Goal: Find specific page/section: Find specific page/section

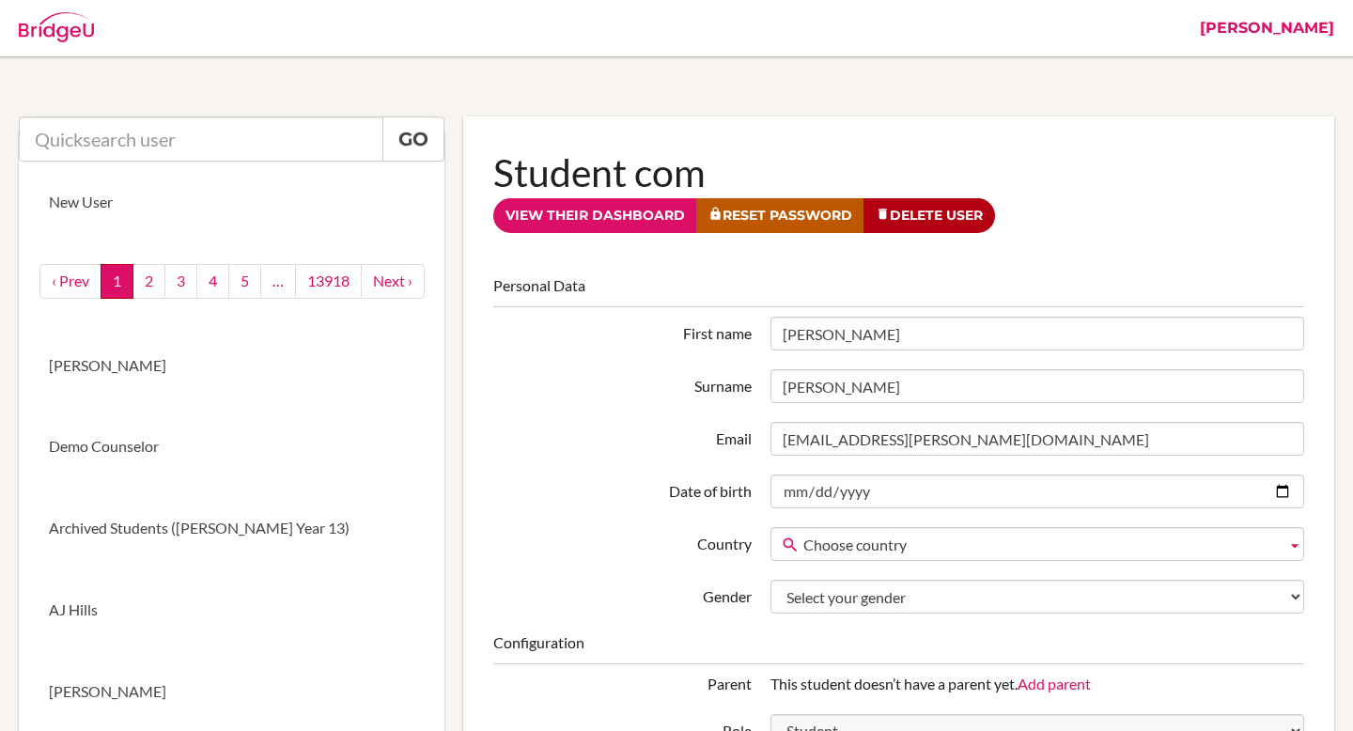
click at [1293, 26] on link "[PERSON_NAME]" at bounding box center [1267, 28] width 153 height 56
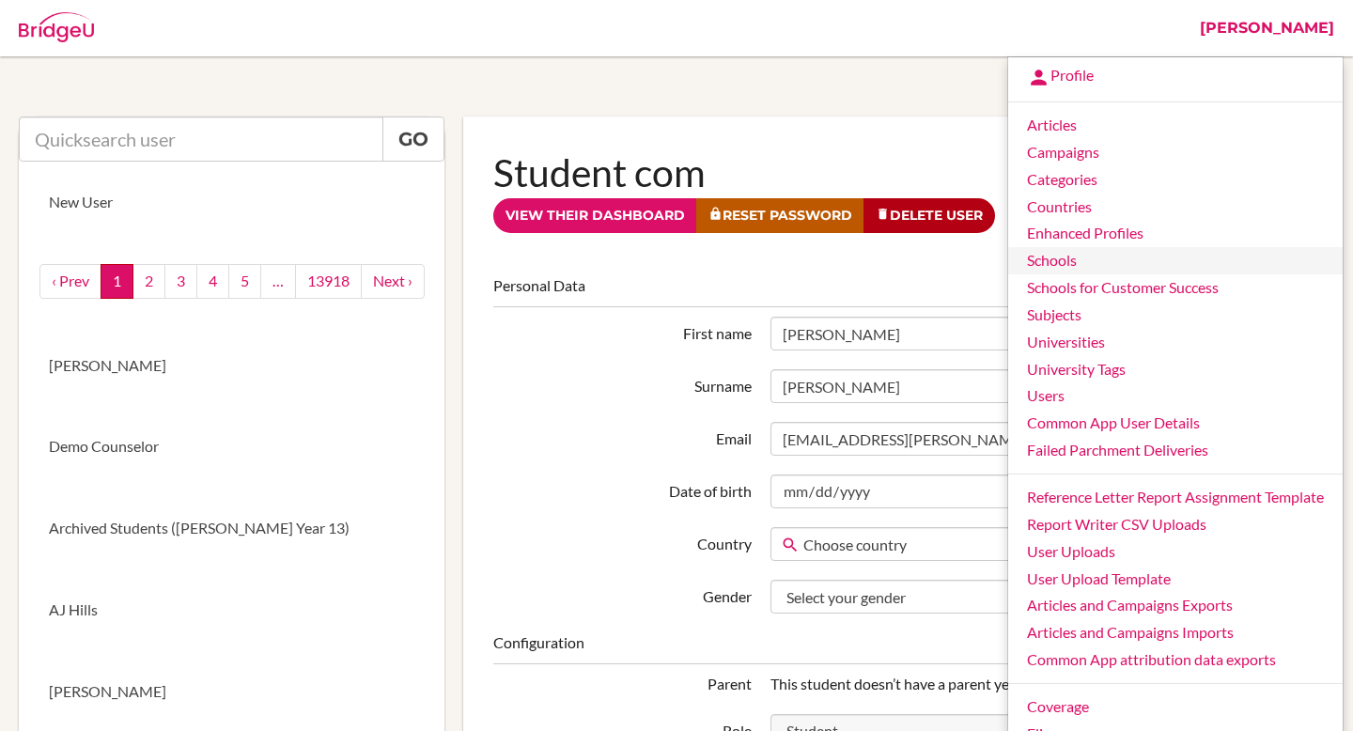
click at [1073, 262] on link "Schools" at bounding box center [1175, 260] width 335 height 27
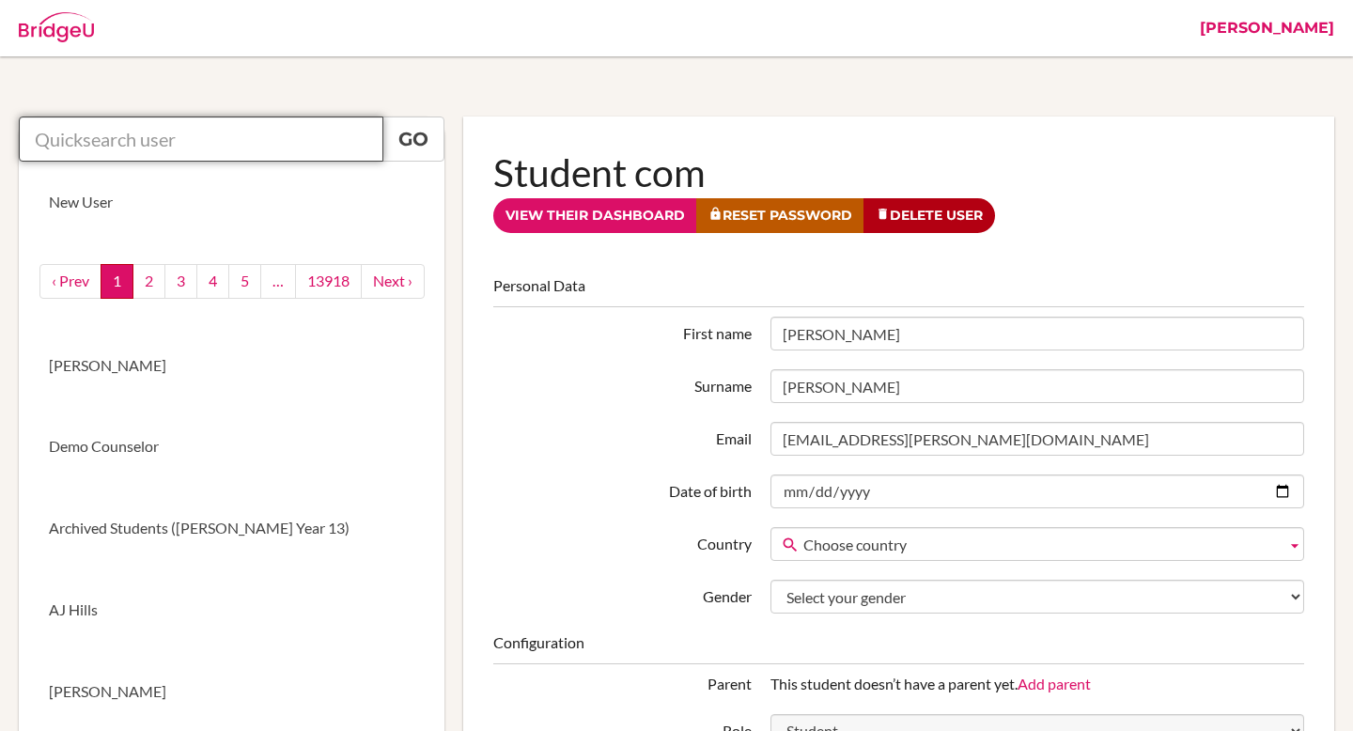
click at [304, 142] on input "text" at bounding box center [201, 139] width 365 height 45
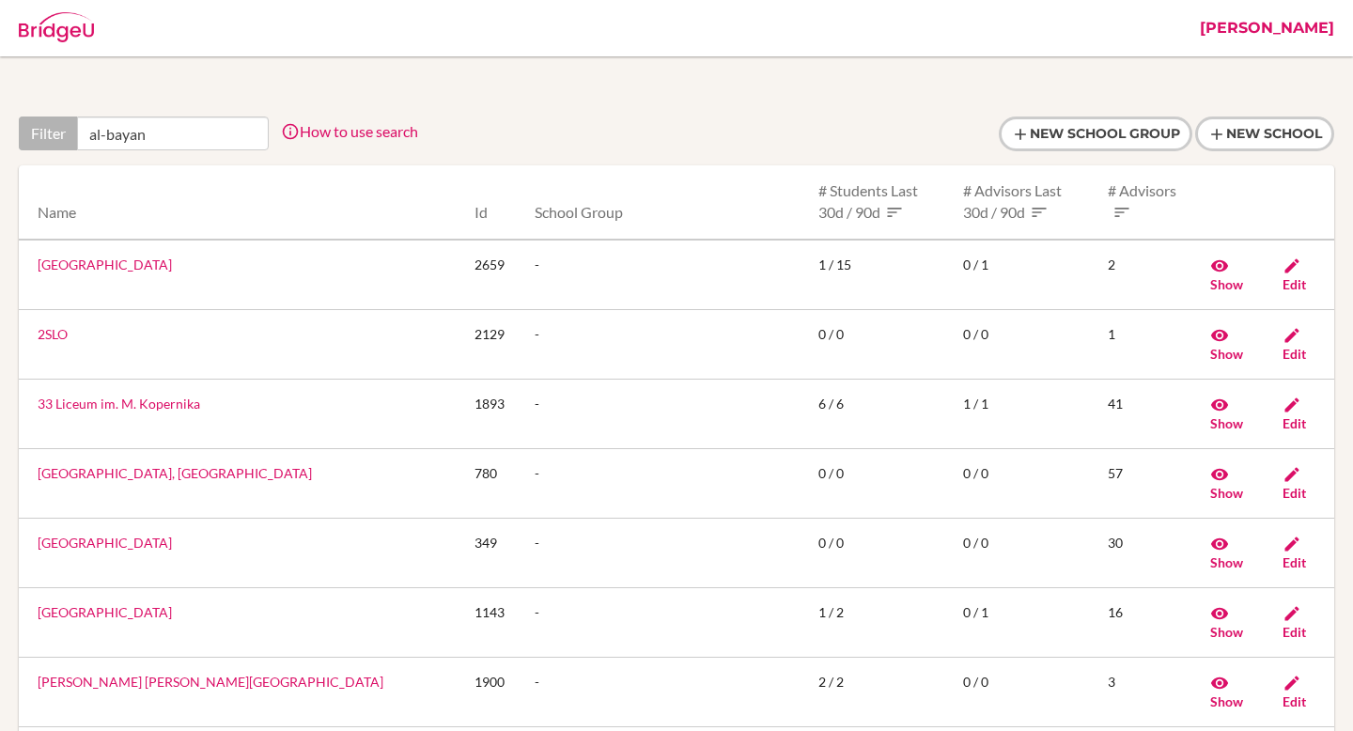
click at [183, 141] on input "al-bayan" at bounding box center [173, 134] width 192 height 34
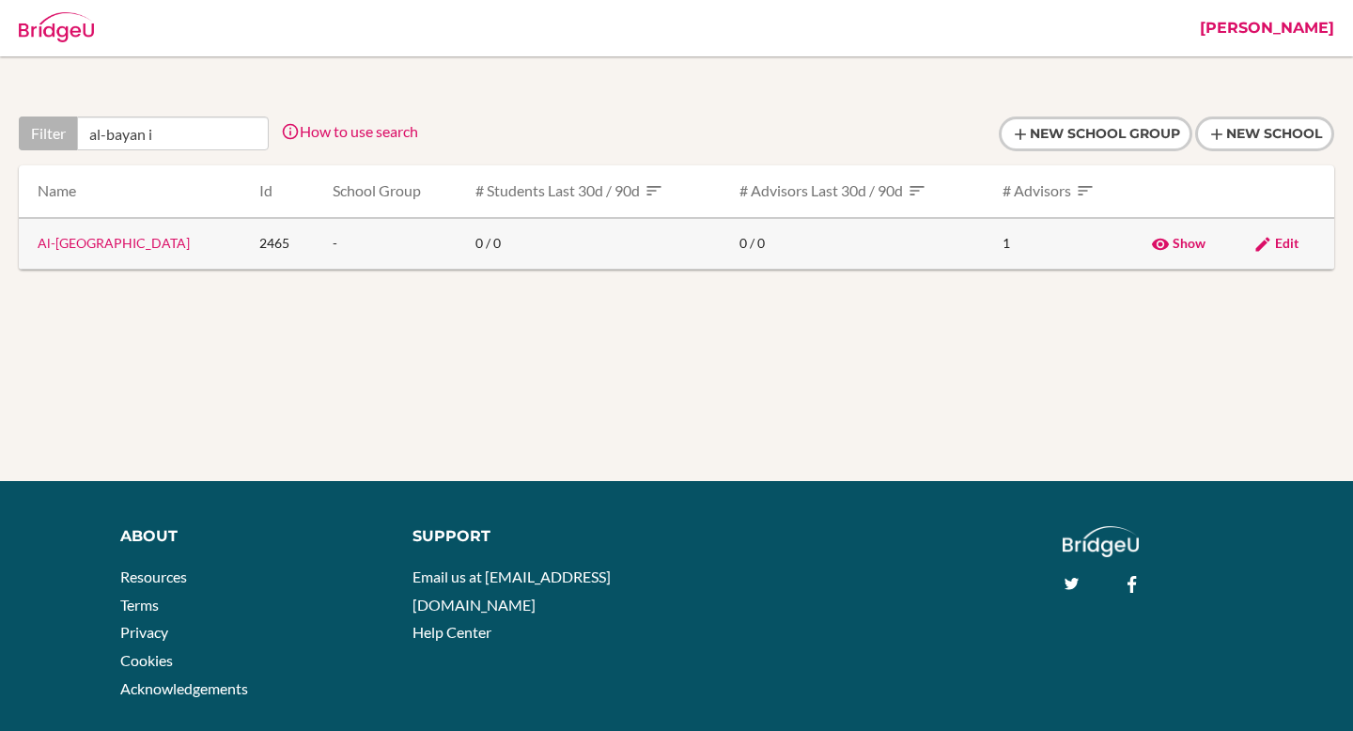
type input "al-bayan i"
click at [188, 240] on link "Al-[GEOGRAPHIC_DATA]" at bounding box center [114, 243] width 152 height 16
drag, startPoint x: 213, startPoint y: 245, endPoint x: 34, endPoint y: 241, distance: 179.6
click at [34, 241] on td "Al-[GEOGRAPHIC_DATA]" at bounding box center [132, 244] width 226 height 52
copy link "Al-[GEOGRAPHIC_DATA]"
